Goal: Transaction & Acquisition: Book appointment/travel/reservation

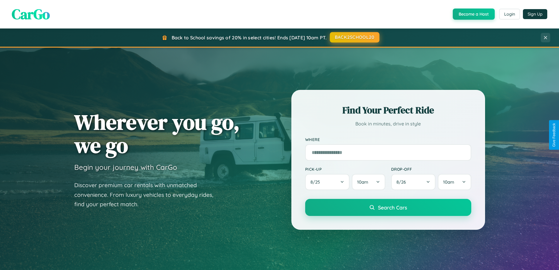
click at [354, 37] on button "BACK2SCHOOL20" at bounding box center [355, 37] width 50 height 11
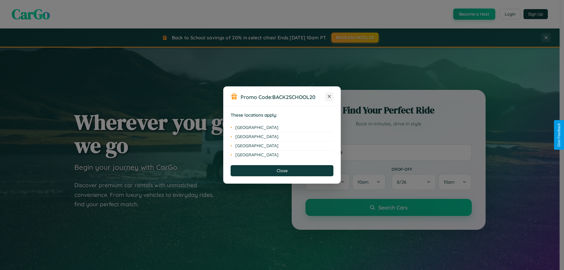
click at [329, 97] on icon at bounding box center [329, 96] width 3 height 3
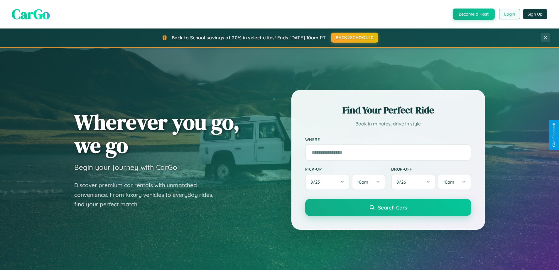
click at [509, 14] on button "Login" at bounding box center [509, 14] width 21 height 11
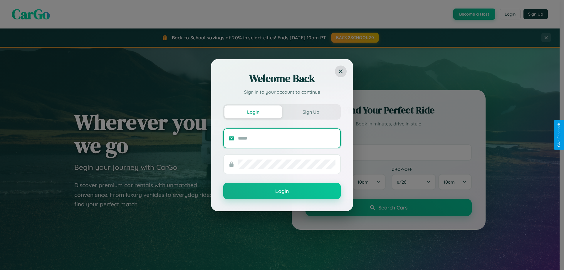
click at [287, 138] on input "text" at bounding box center [286, 138] width 97 height 9
type input "**********"
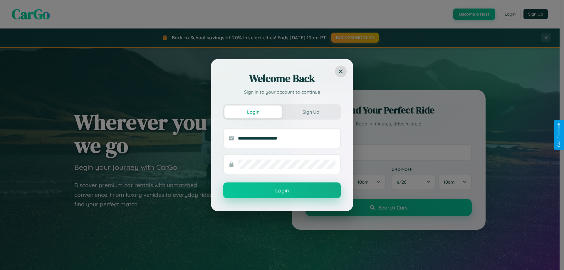
click at [282, 190] on button "Login" at bounding box center [281, 190] width 117 height 16
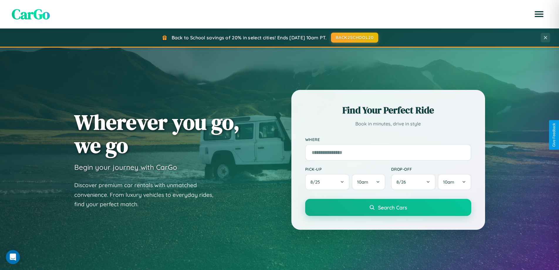
scroll to position [1130, 0]
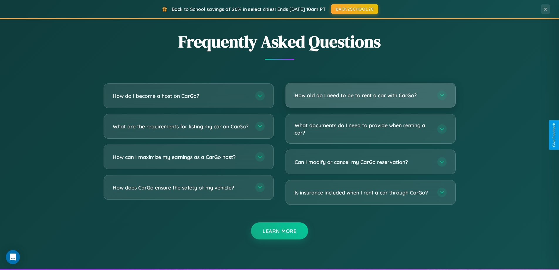
click at [371, 95] on h3 "How old do I need to be to rent a car with CarGo?" at bounding box center [363, 95] width 137 height 7
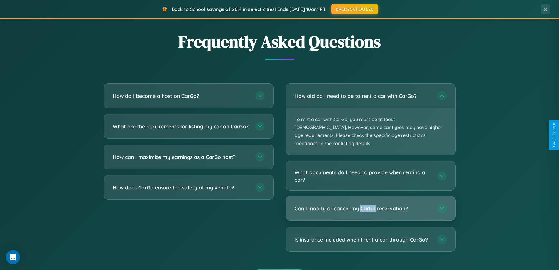
click at [371, 205] on h3 "Can I modify or cancel my CarGo reservation?" at bounding box center [363, 208] width 137 height 7
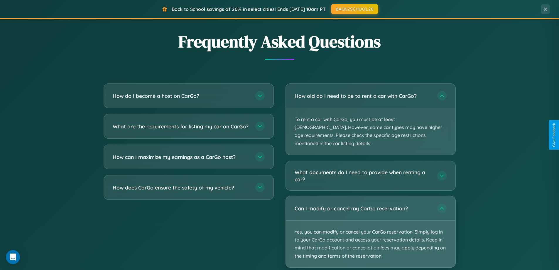
click at [371, 224] on p "Yes, you can modify or cancel your CarGo reservation. Simply log in to your Car…" at bounding box center [371, 244] width 170 height 47
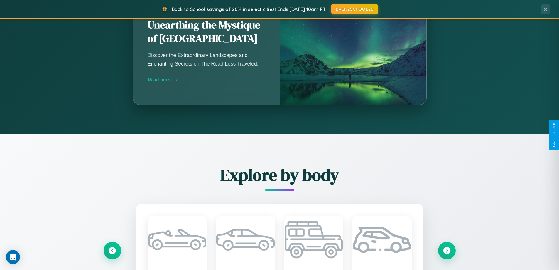
scroll to position [404, 0]
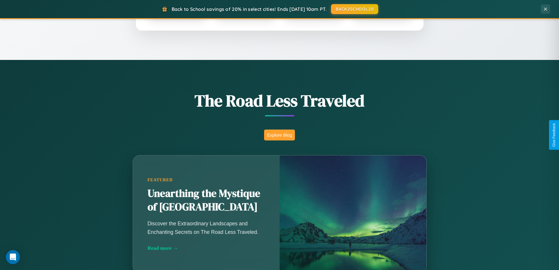
click at [280, 135] on button "Explore Blog" at bounding box center [279, 134] width 31 height 11
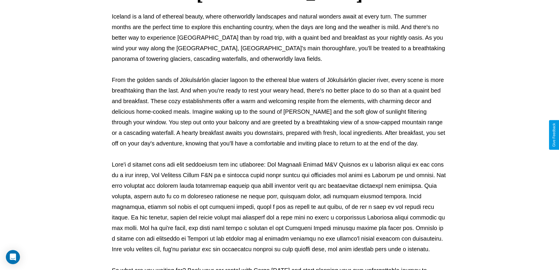
scroll to position [190, 0]
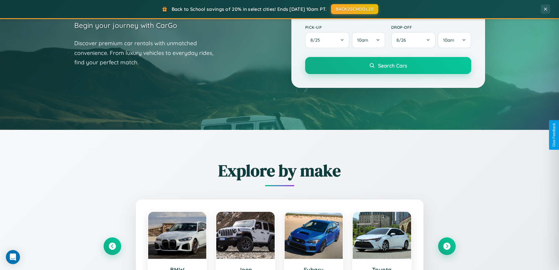
scroll to position [17, 0]
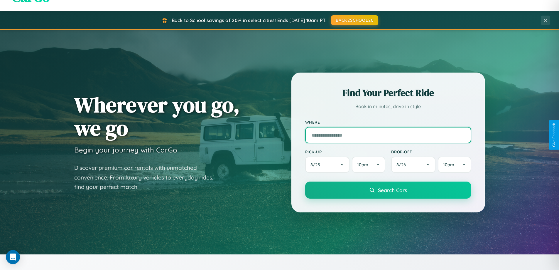
click at [388, 135] on input "text" at bounding box center [388, 135] width 166 height 16
type input "**********"
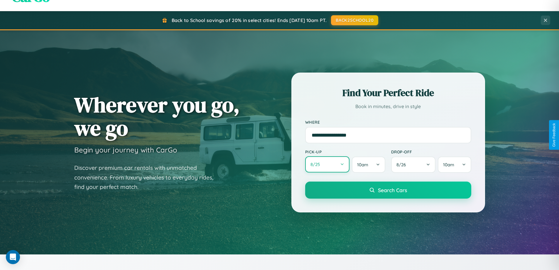
click at [327, 164] on button "8 / 25" at bounding box center [327, 164] width 45 height 16
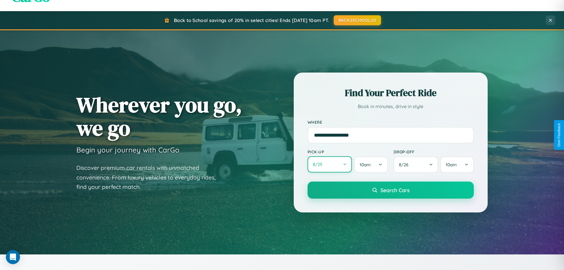
select select "*"
select select "****"
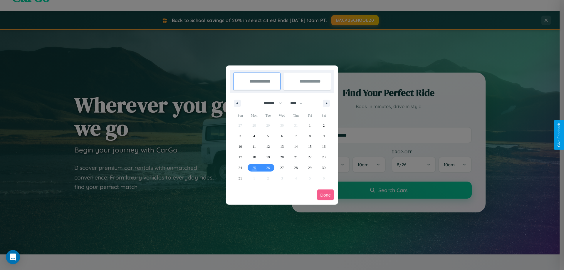
drag, startPoint x: 270, startPoint y: 103, endPoint x: 282, endPoint y: 118, distance: 18.8
click at [270, 103] on select "******* ******** ***** ***** *** **** **** ****** ********* ******* ******** **…" at bounding box center [271, 103] width 25 height 10
select select "*"
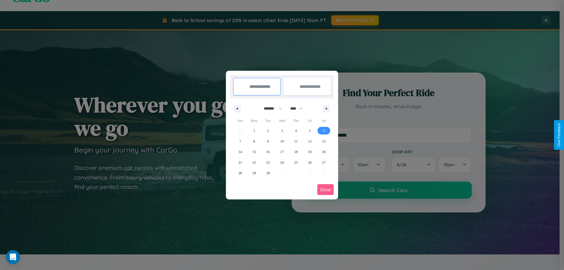
click at [324, 130] on span "6" at bounding box center [324, 130] width 2 height 11
type input "**********"
click at [254, 141] on span "8" at bounding box center [254, 141] width 2 height 11
type input "**********"
click at [325, 189] on button "Done" at bounding box center [325, 189] width 16 height 11
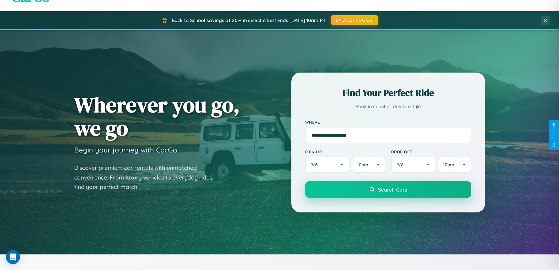
click at [388, 189] on span "Search Cars" at bounding box center [392, 189] width 29 height 6
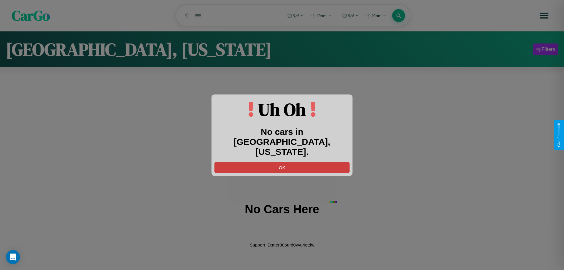
click at [282, 162] on button "OK" at bounding box center [281, 167] width 135 height 11
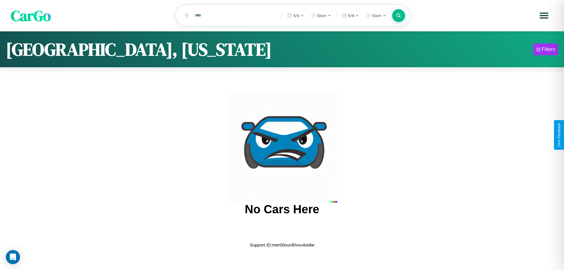
click at [31, 16] on span "CarGo" at bounding box center [31, 15] width 40 height 20
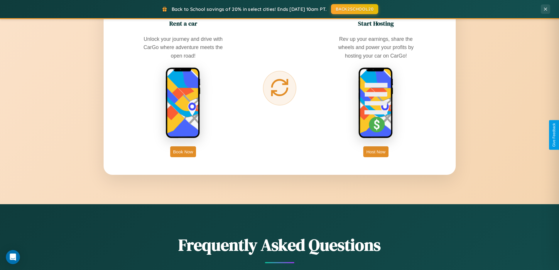
scroll to position [943, 0]
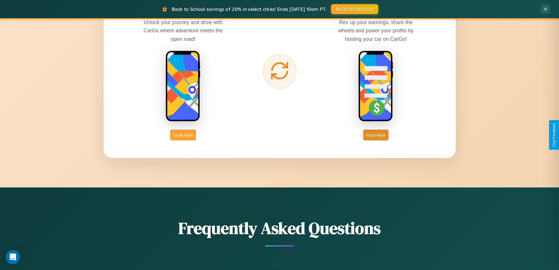
click at [183, 135] on button "Book Now" at bounding box center [183, 134] width 26 height 11
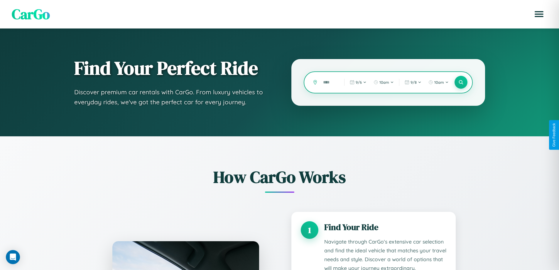
click at [329, 82] on input "text" at bounding box center [329, 82] width 18 height 10
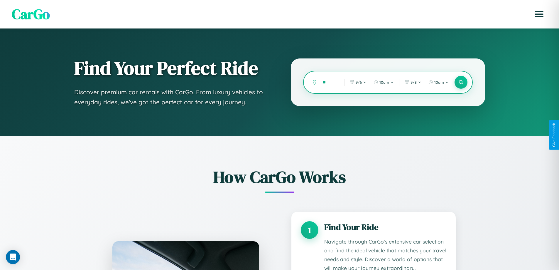
type input "*"
type input "**********"
click at [461, 82] on icon at bounding box center [461, 83] width 6 height 6
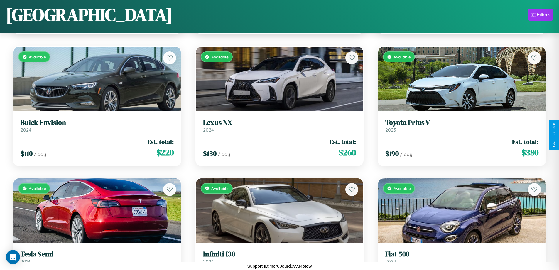
scroll to position [3107, 0]
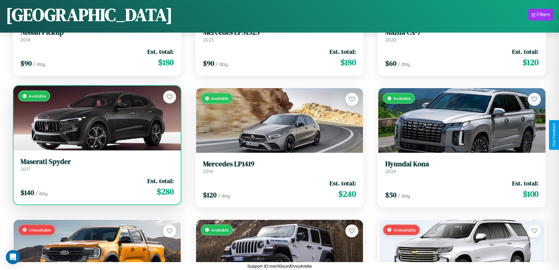
click at [96, 167] on link "Maserati Spyder 2017" at bounding box center [97, 164] width 153 height 14
